Goal: Task Accomplishment & Management: Manage account settings

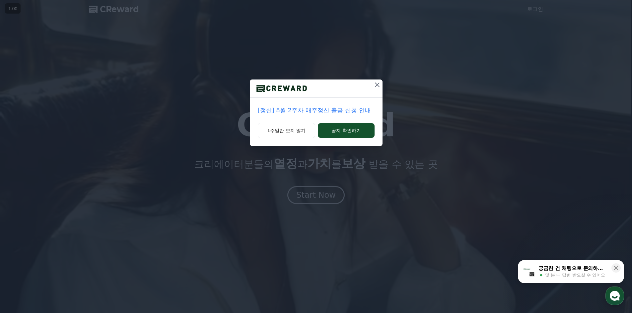
click at [374, 88] on icon at bounding box center [377, 85] width 8 height 8
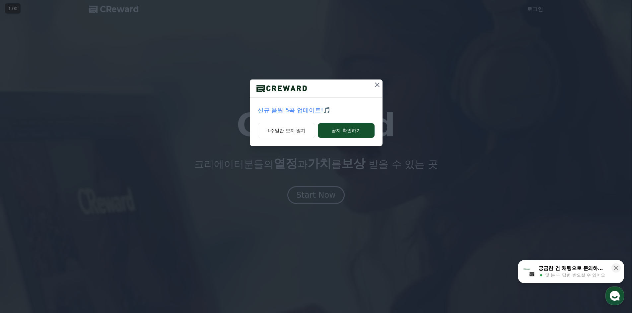
click at [382, 83] on button at bounding box center [377, 85] width 11 height 11
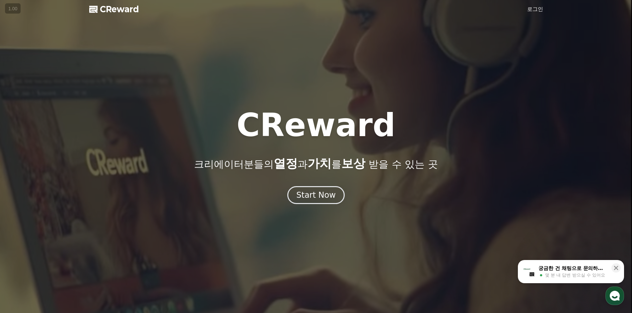
click at [533, 9] on link "로그인" at bounding box center [535, 9] width 16 height 8
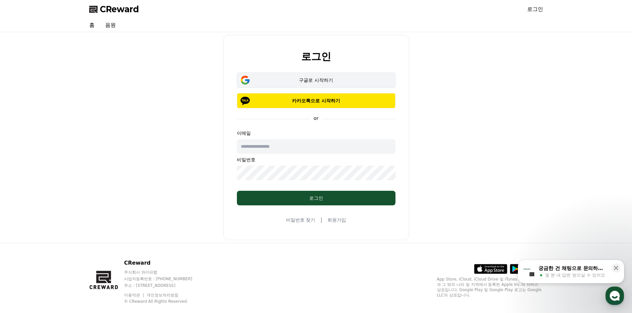
click at [323, 84] on button "구글로 시작하기" at bounding box center [316, 80] width 159 height 15
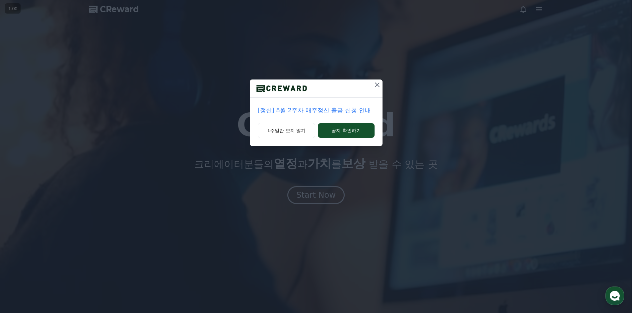
click at [379, 85] on icon at bounding box center [377, 85] width 8 height 8
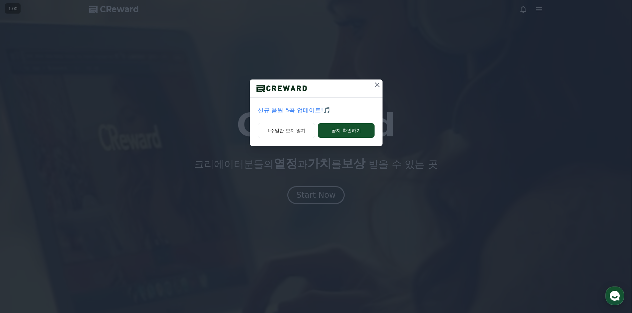
click at [375, 84] on icon at bounding box center [377, 85] width 8 height 8
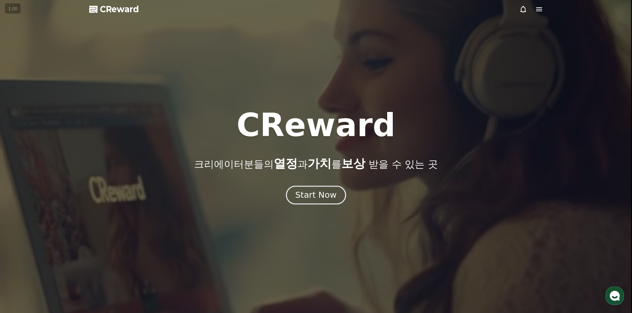
click at [321, 191] on div "Start Now" at bounding box center [315, 195] width 41 height 11
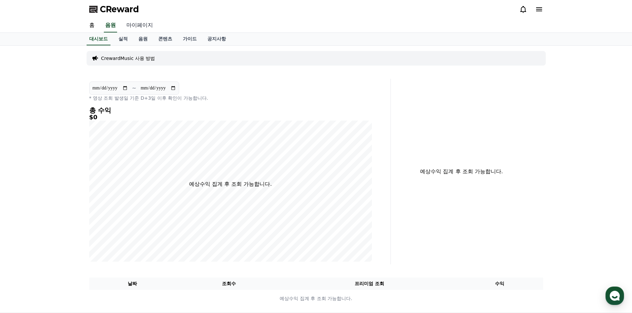
click at [142, 28] on link "마이페이지" at bounding box center [139, 26] width 37 height 14
select select "**********"
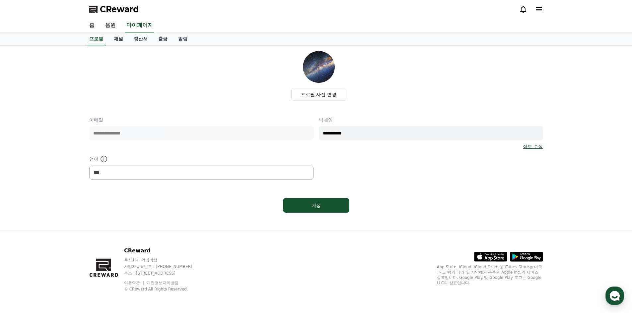
click at [122, 40] on link "채널" at bounding box center [118, 39] width 20 height 13
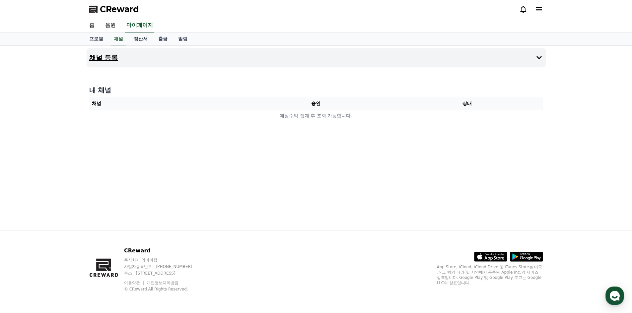
click at [367, 63] on button "채널 등록" at bounding box center [316, 57] width 459 height 19
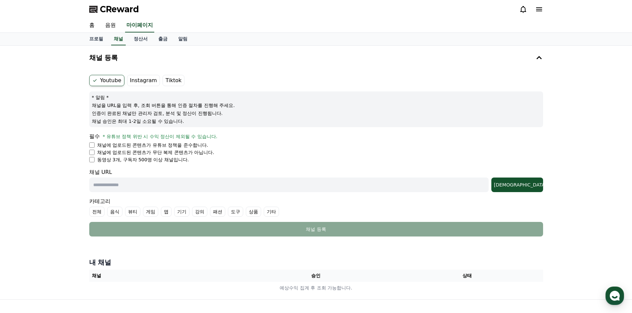
click at [145, 80] on label "Instagram" at bounding box center [143, 80] width 33 height 11
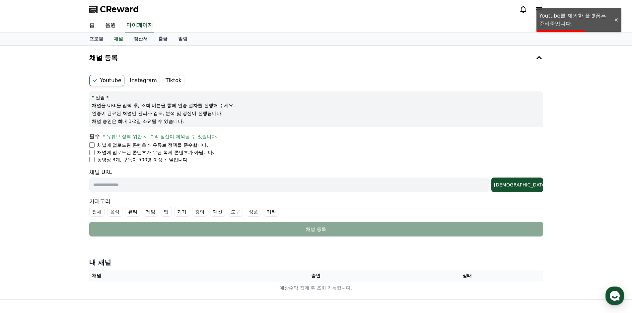
click at [142, 82] on label "Instagram" at bounding box center [143, 80] width 33 height 11
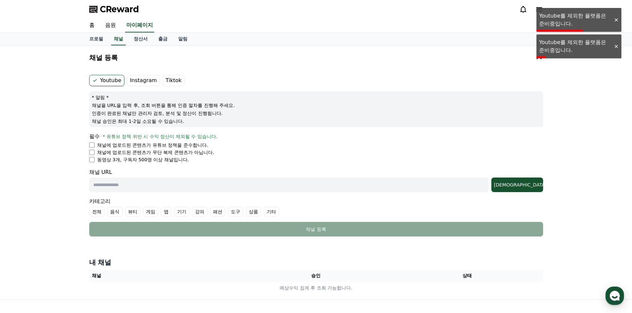
click at [165, 82] on label "Tiktok" at bounding box center [174, 80] width 22 height 11
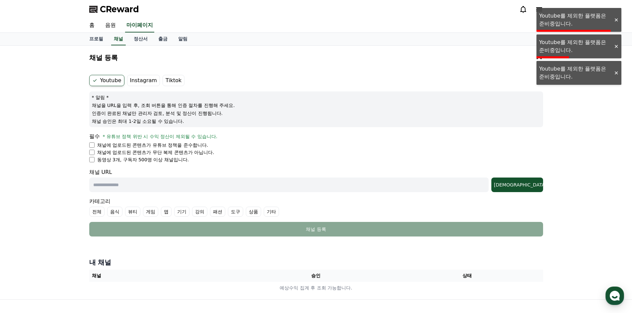
click at [154, 82] on label "Instagram" at bounding box center [143, 80] width 33 height 11
click at [173, 81] on label "Tiktok" at bounding box center [174, 80] width 22 height 11
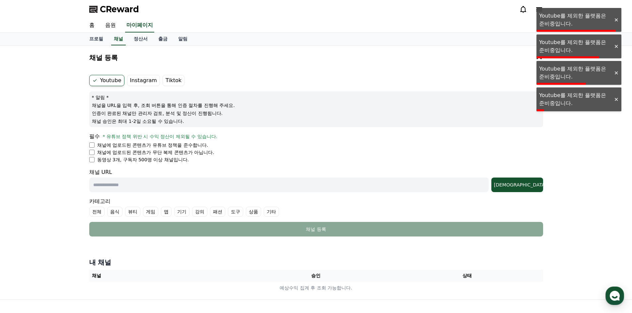
click at [154, 82] on label "Instagram" at bounding box center [143, 80] width 33 height 11
